Goal: Transaction & Acquisition: Purchase product/service

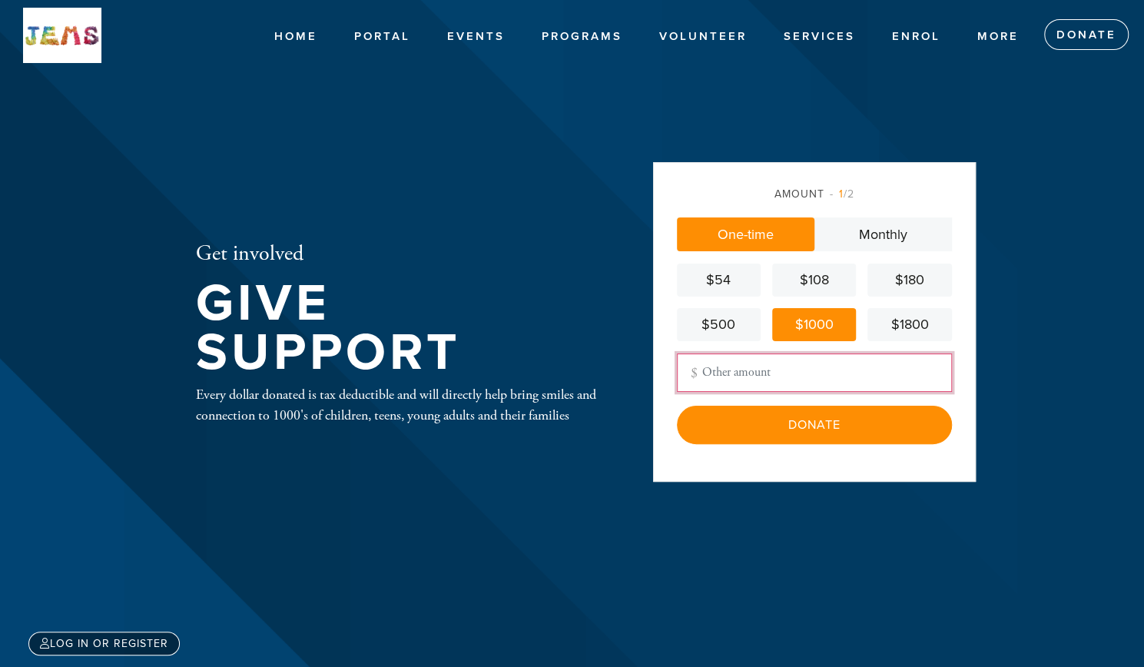
click at [785, 366] on input "Other Amount" at bounding box center [814, 372] width 275 height 38
click at [937, 185] on div "Amount 1 /2 One-time Monthly $54 $108 $180 $500 $1000 $1800 Other Amount Contri…" at bounding box center [814, 322] width 323 height 320
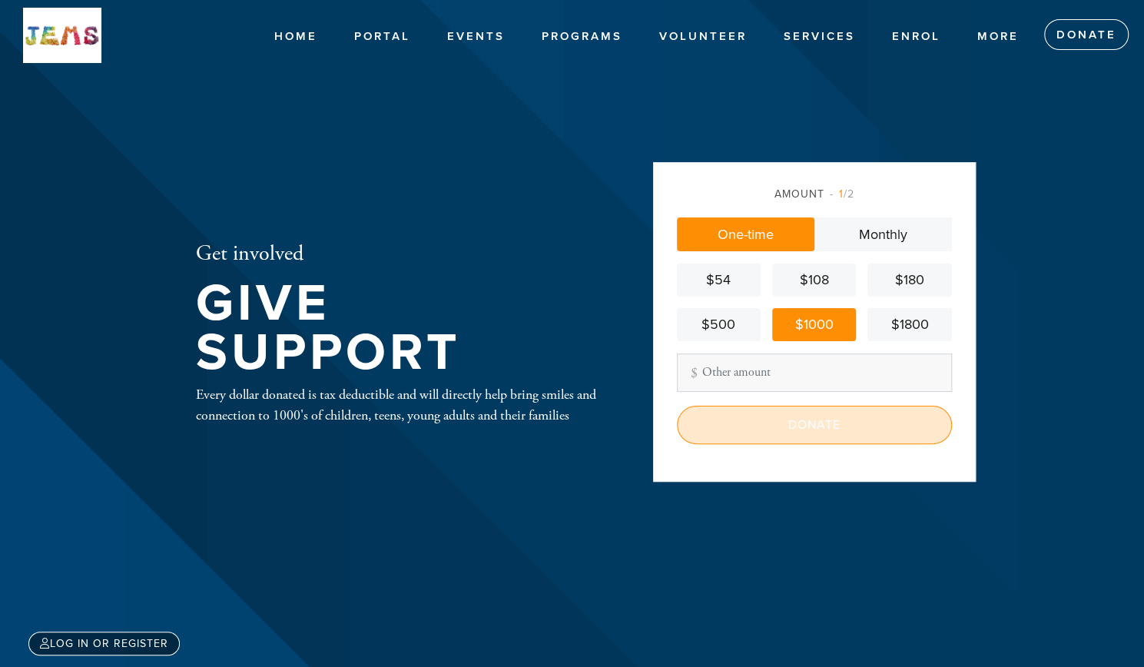
click at [777, 436] on input "Donate" at bounding box center [814, 425] width 275 height 38
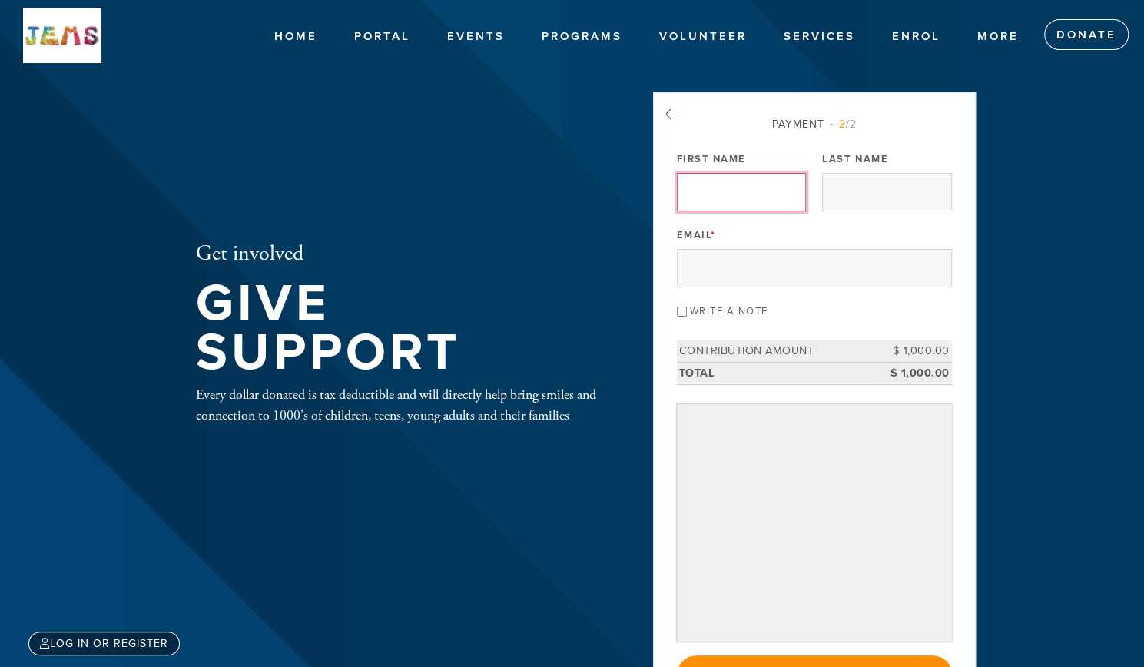
click at [735, 194] on input "First Name" at bounding box center [741, 192] width 129 height 38
type input "[PERSON_NAME]"
click at [833, 185] on input "Last Name" at bounding box center [886, 192] width 129 height 38
type input "Huljich"
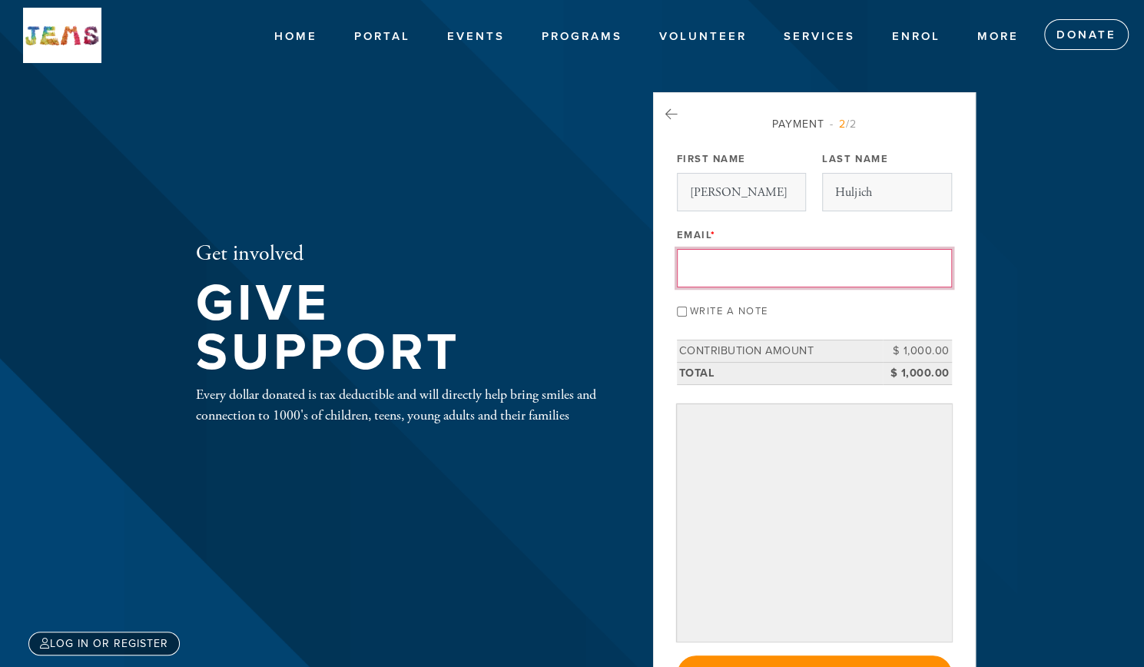
click at [828, 253] on input "Email *" at bounding box center [814, 268] width 275 height 38
type input "[EMAIL_ADDRESS][DOMAIN_NAME]"
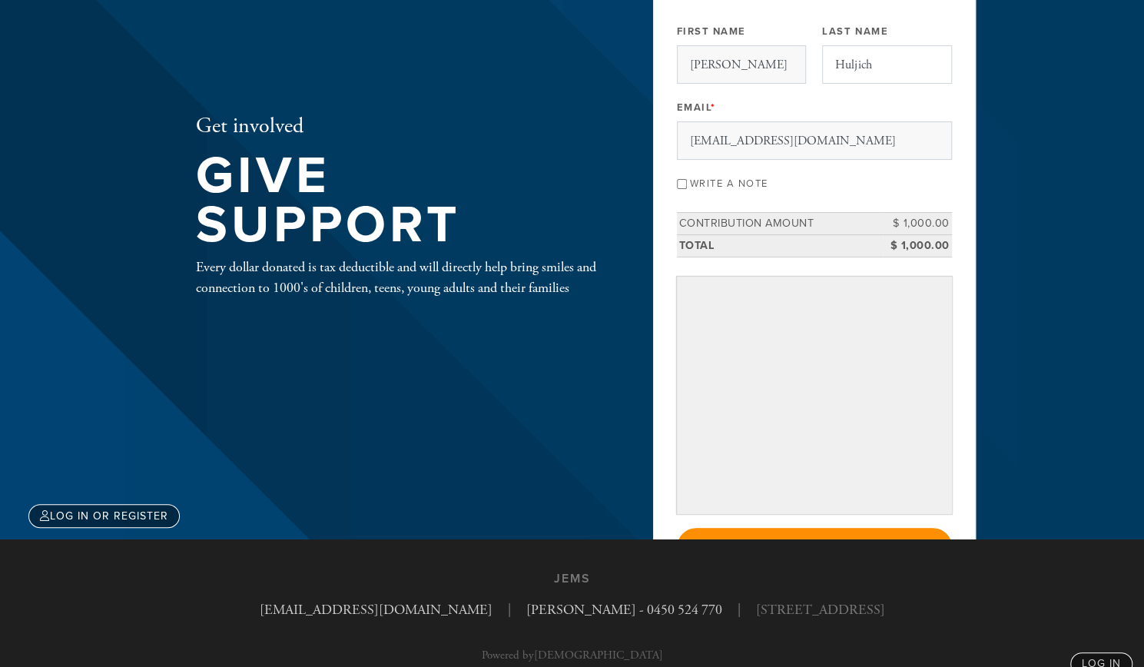
scroll to position [154, 0]
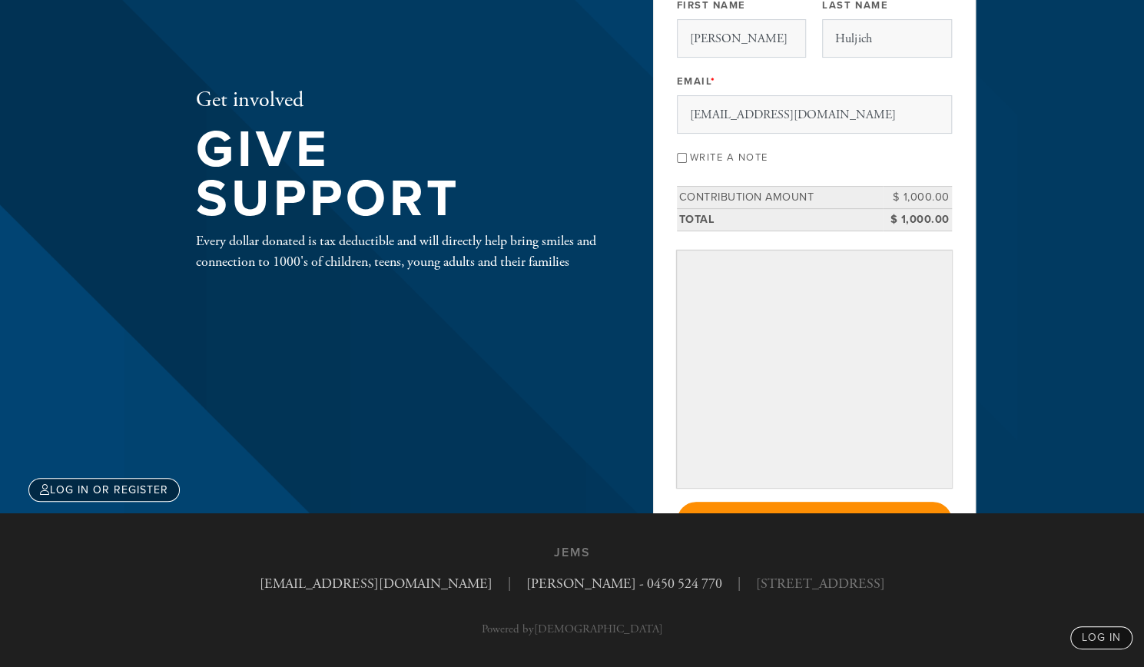
click at [1086, 436] on header "Home Portal Events Programs JEMS JEMS Camp JEMS CLUBS Bar Mitzvah Bat Mitzvah T…" at bounding box center [572, 179] width 1144 height 667
click at [892, 505] on input "Submit" at bounding box center [814, 521] width 275 height 38
